Goal: Task Accomplishment & Management: Complete application form

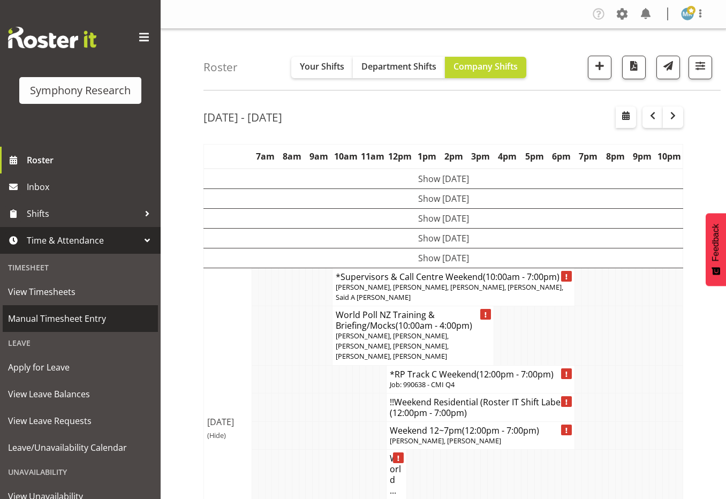
click at [59, 320] on span "Manual Timesheet Entry" at bounding box center [80, 319] width 145 height 16
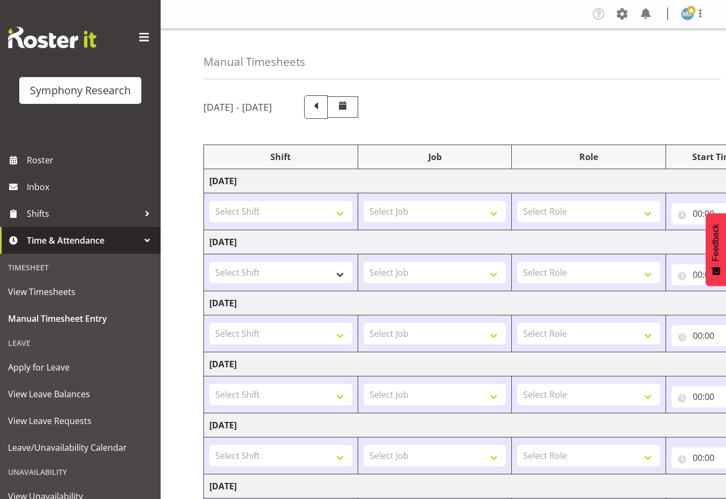
scroll to position [166, 0]
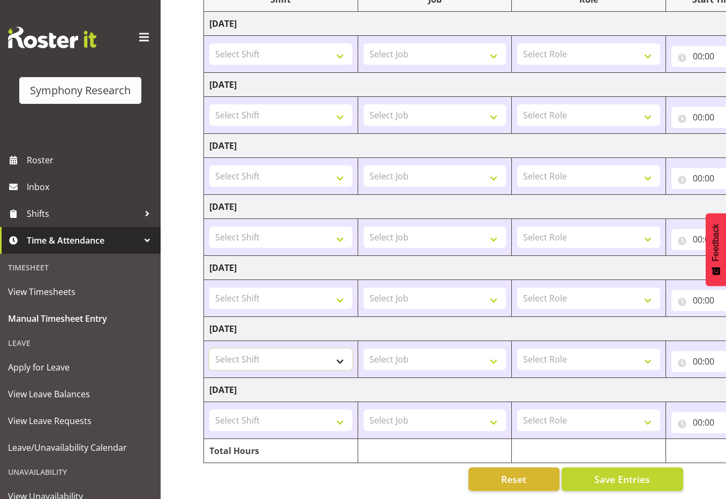
click at [339, 351] on select "Select Shift !!Project Briefing (Job to be assigned) !!Weekend Residential (Ros…" at bounding box center [280, 359] width 143 height 21
click at [182, 400] on div "Manual Timesheets [DATE] - [DATE] Shift Job Role Start Time End Time Total [DAT…" at bounding box center [444, 185] width 566 height 628
click at [342, 351] on select "Select Shift !!Project Briefing (Job to be assigned) !!Weekend Residential (Ros…" at bounding box center [280, 359] width 143 height 21
select select "56694"
click at [209, 349] on select "Select Shift !!Project Briefing (Job to be assigned) !!Weekend Residential (Ros…" at bounding box center [280, 359] width 143 height 21
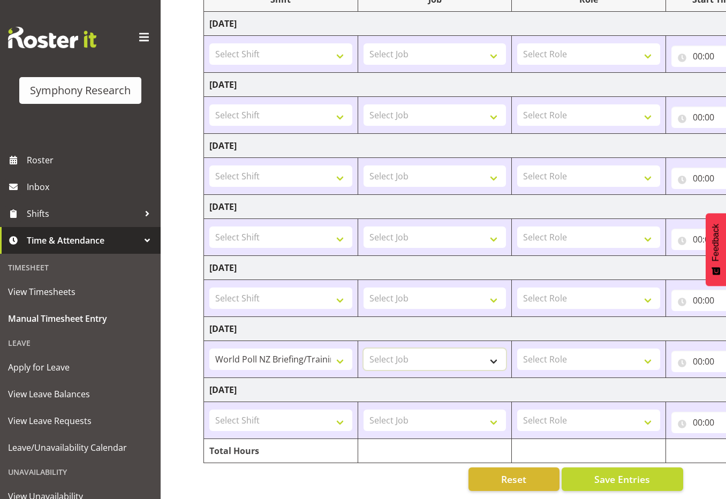
click at [436, 350] on select "Select Job 550060 IF Admin 553492 World Poll Aus Wave 2 Main 2025 553493 World …" at bounding box center [435, 359] width 143 height 21
click at [609, 349] on select "Select Role Supervisor Interviewing Briefing" at bounding box center [589, 359] width 143 height 21
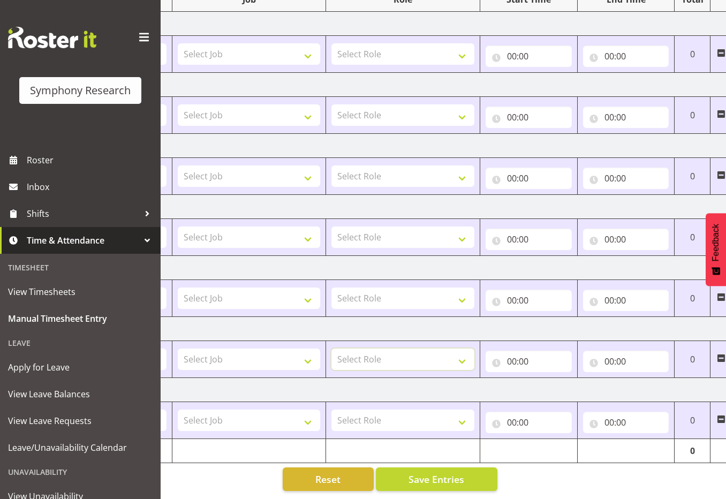
scroll to position [0, 207]
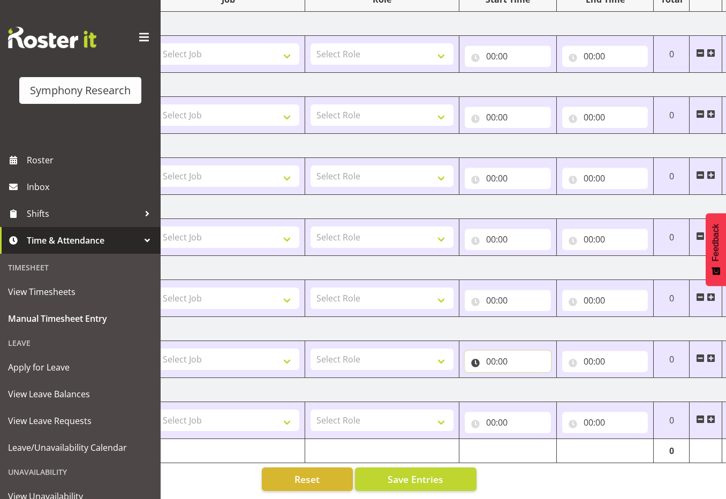
click at [505, 356] on input "00:00" at bounding box center [508, 361] width 86 height 21
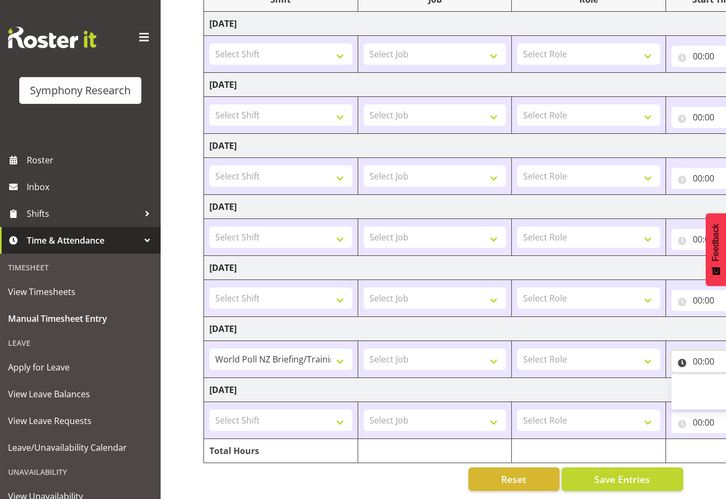
scroll to position [0, 227]
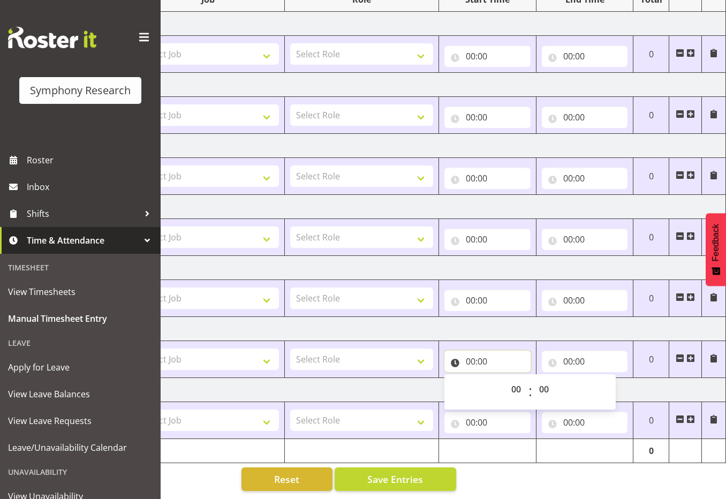
click at [485, 351] on input "00:00" at bounding box center [488, 361] width 86 height 21
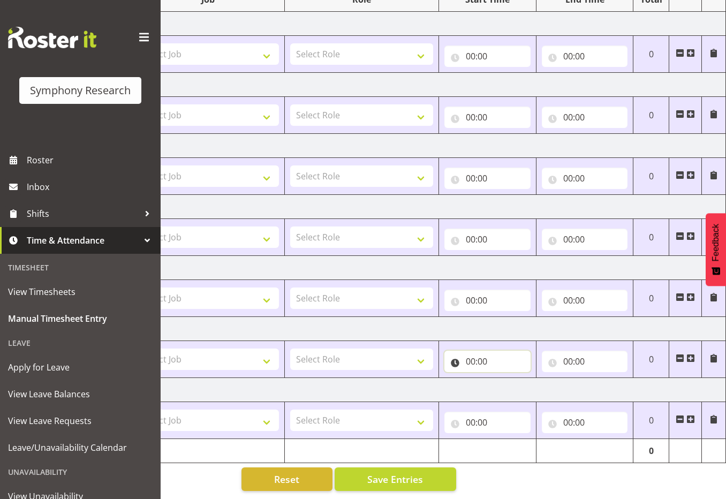
click at [471, 352] on input "00:00" at bounding box center [488, 361] width 86 height 21
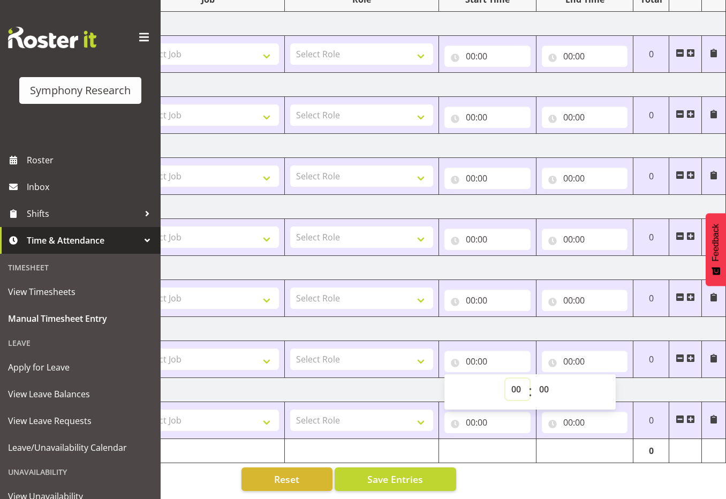
click at [509, 379] on select "00 01 02 03 04 05 06 07 08 09 10 11 12 13 14 15 16 17 18 19 20 21 22 23" at bounding box center [518, 389] width 24 height 21
select select "10"
click at [506, 379] on select "00 01 02 03 04 05 06 07 08 09 10 11 12 13 14 15 16 17 18 19 20 21 22 23" at bounding box center [518, 389] width 24 height 21
type input "10:00"
click at [577, 351] on input "00:00" at bounding box center [585, 361] width 86 height 21
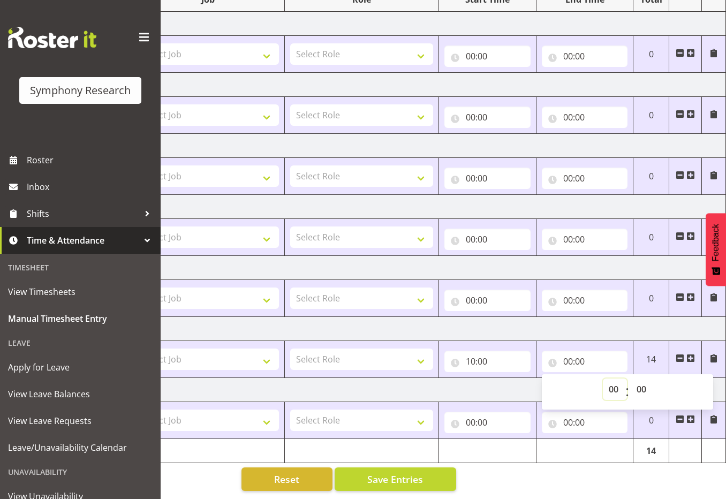
click at [617, 385] on select "00 01 02 03 04 05 06 07 08 09 10 11 12 13 14 15 16 17 18 19 20 21 22 23" at bounding box center [615, 389] width 24 height 21
